Goal: Information Seeking & Learning: Learn about a topic

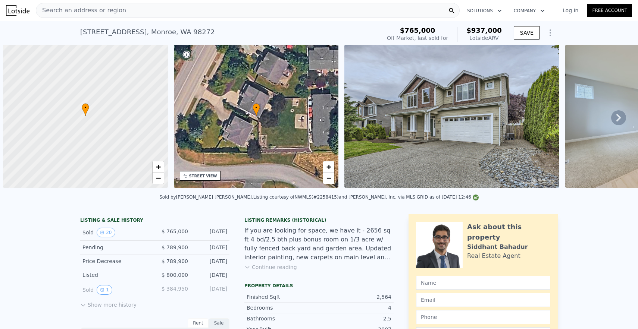
scroll to position [0, 3]
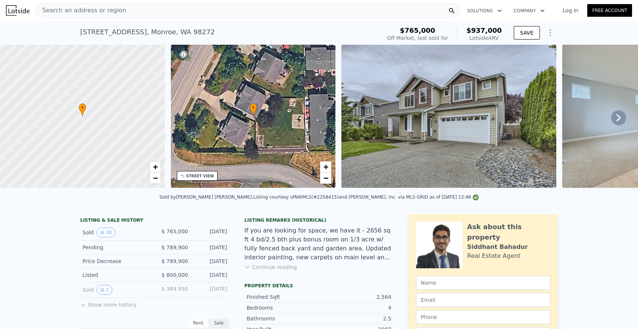
click at [211, 9] on div "Search an address or region" at bounding box center [248, 10] width 424 height 15
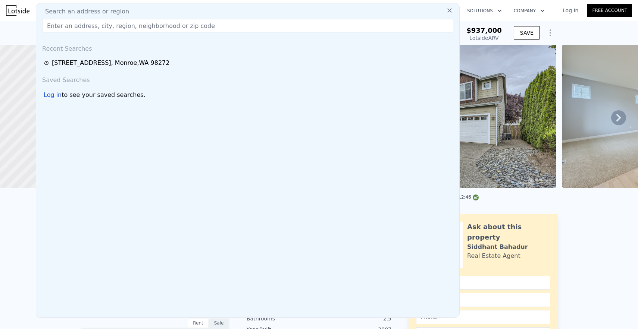
type input "$ 976,000"
type input "$ 92,996"
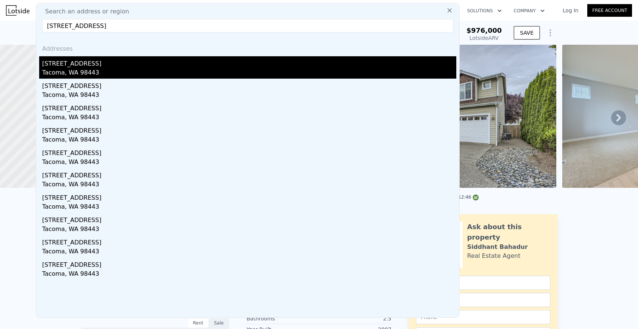
type input "[STREET_ADDRESS]"
click at [169, 59] on div "[STREET_ADDRESS]" at bounding box center [249, 62] width 414 height 12
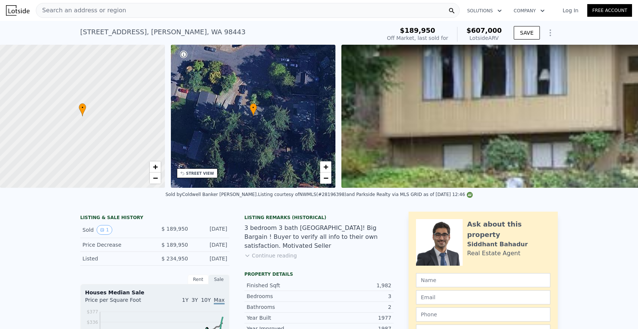
click at [210, 10] on div "Search an address or region" at bounding box center [248, 10] width 424 height 15
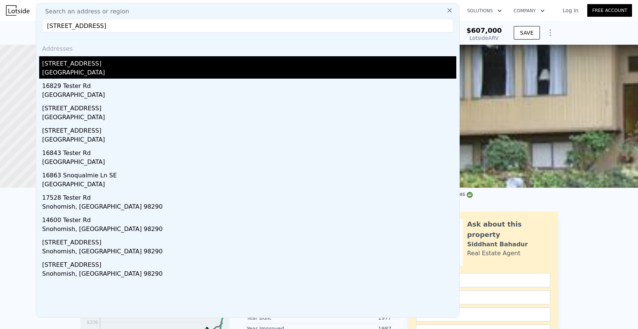
type input "[STREET_ADDRESS]"
click at [174, 63] on div "[STREET_ADDRESS]" at bounding box center [249, 62] width 414 height 12
type input "6"
type input "2"
type input "1932"
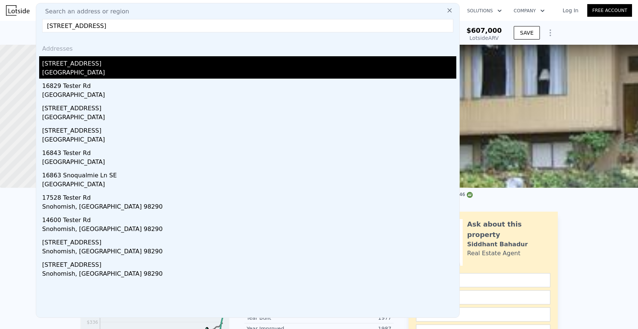
type input "3222"
type input "9227"
type input "20038"
type input "$ 976,000"
type input "$ 92,996"
